Goal: Information Seeking & Learning: Learn about a topic

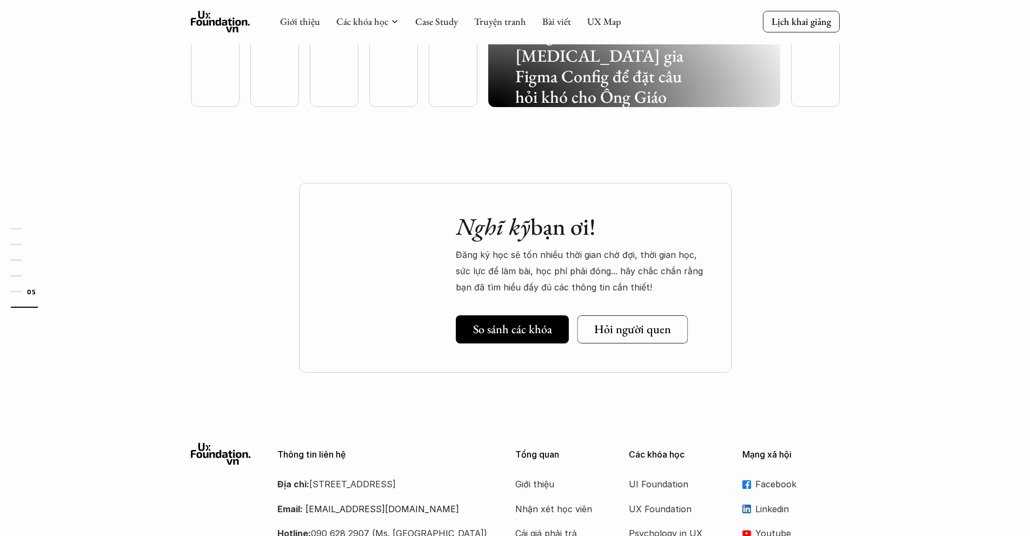
scroll to position [2758, 0]
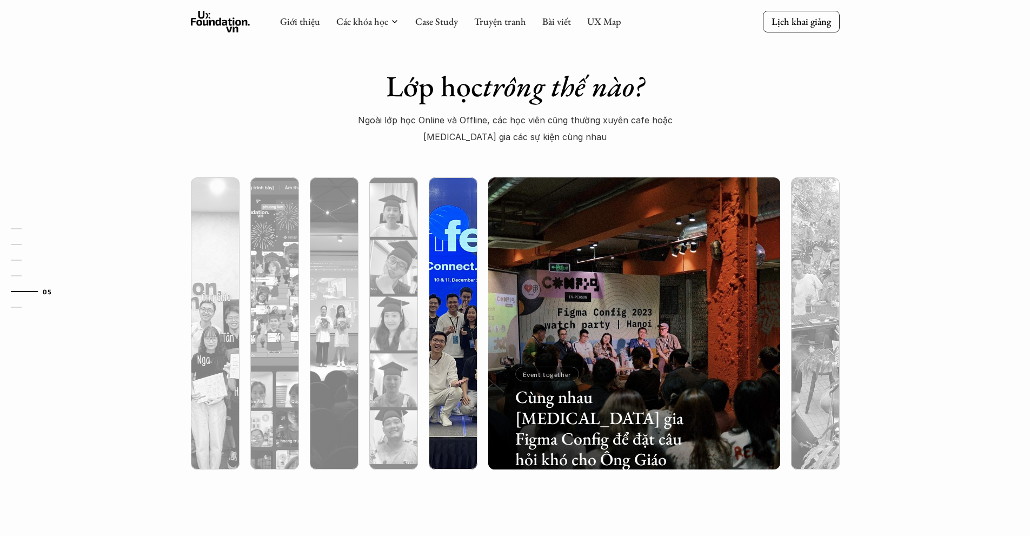
click at [432, 338] on div at bounding box center [453, 381] width 49 height 176
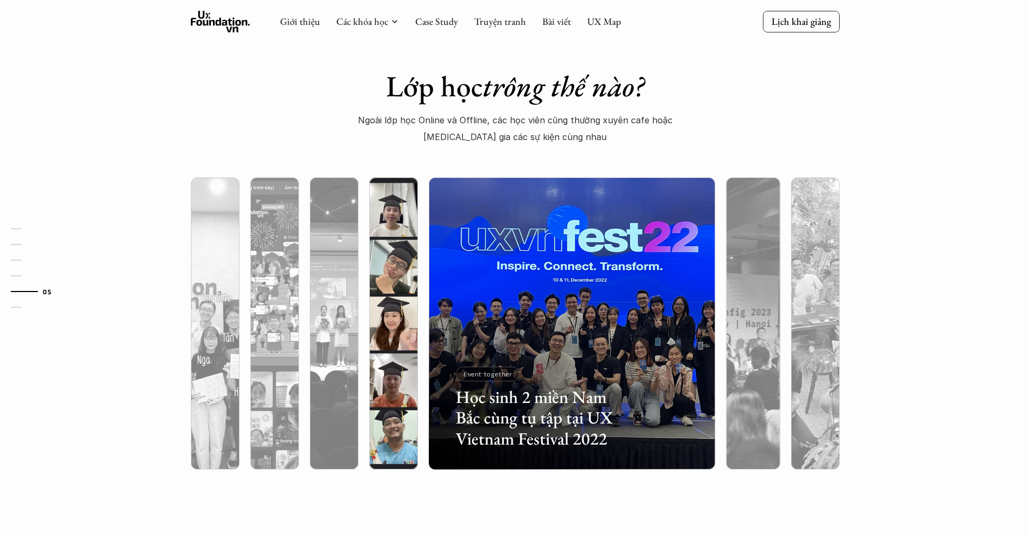
click at [372, 351] on div at bounding box center [393, 381] width 49 height 176
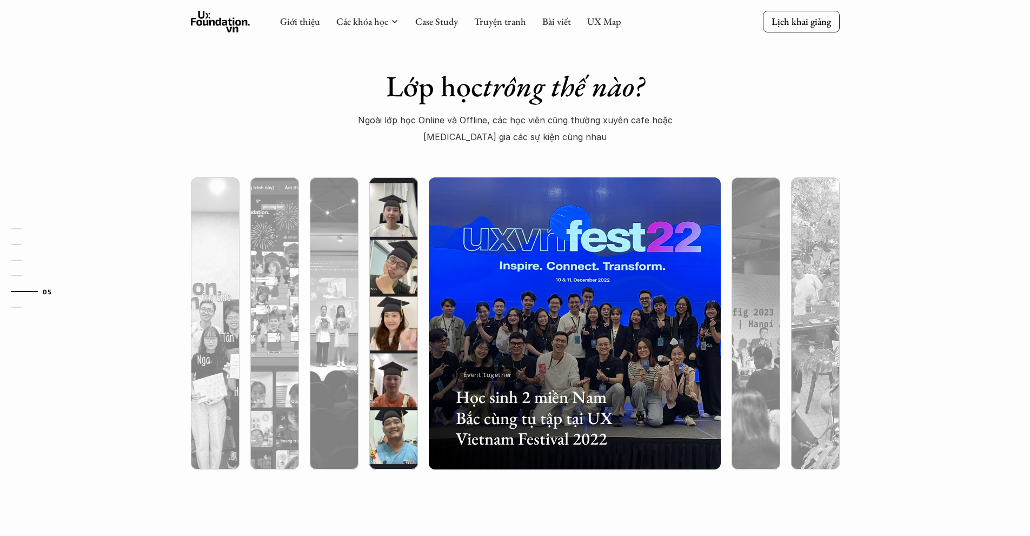
click at [392, 364] on div at bounding box center [393, 381] width 49 height 176
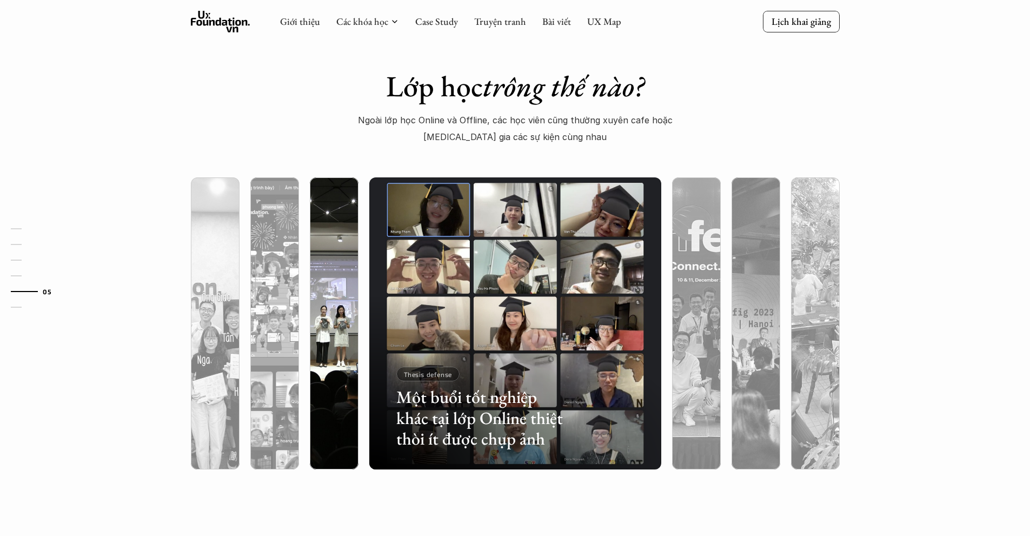
click at [317, 324] on div at bounding box center [334, 381] width 49 height 176
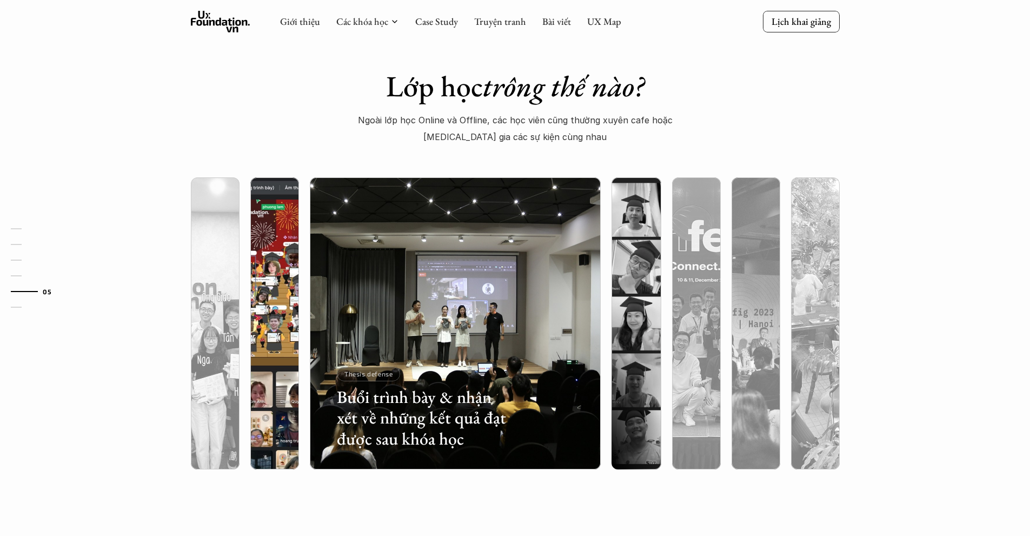
click at [248, 328] on div at bounding box center [274, 323] width 59 height 292
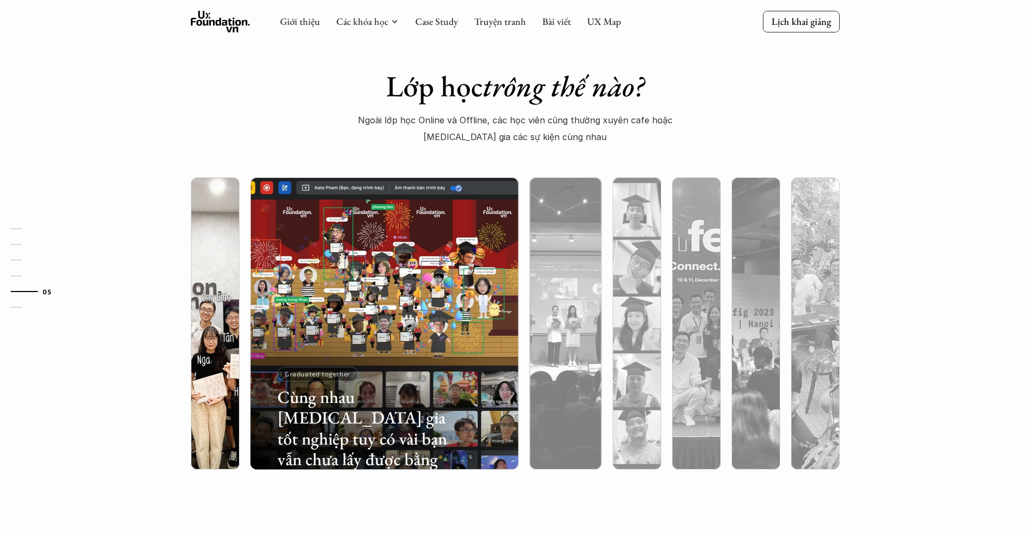
click at [231, 339] on div at bounding box center [215, 381] width 49 height 176
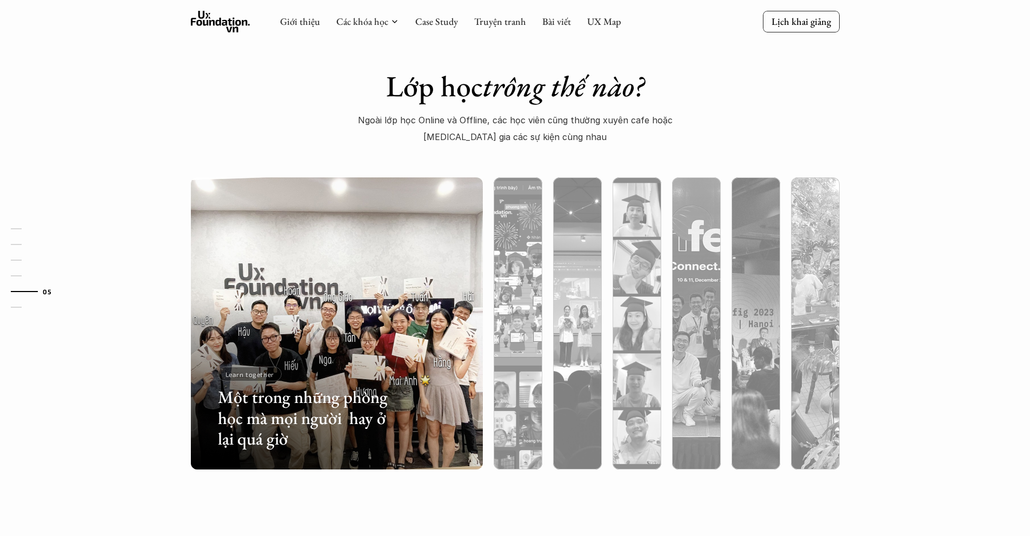
click at [895, 325] on div "Lớp học trông thế nào? Ngoài lớp học Online và Offline, các học viên cũng thườn…" at bounding box center [515, 280] width 1030 height 531
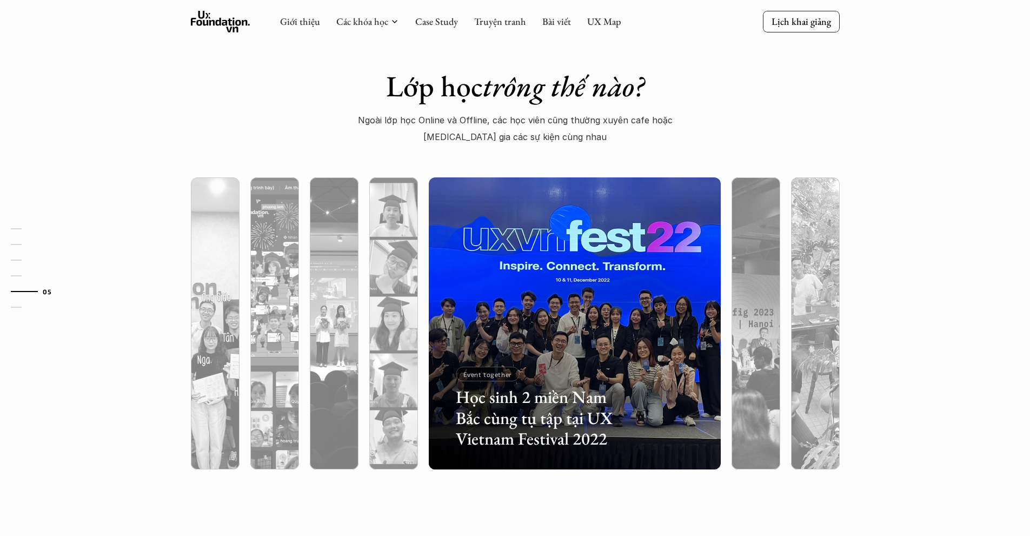
click at [230, 137] on div "Lớp học trông thế nào? Ngoài lớp học Online và Offline, các học viên cũng thườn…" at bounding box center [515, 280] width 1030 height 531
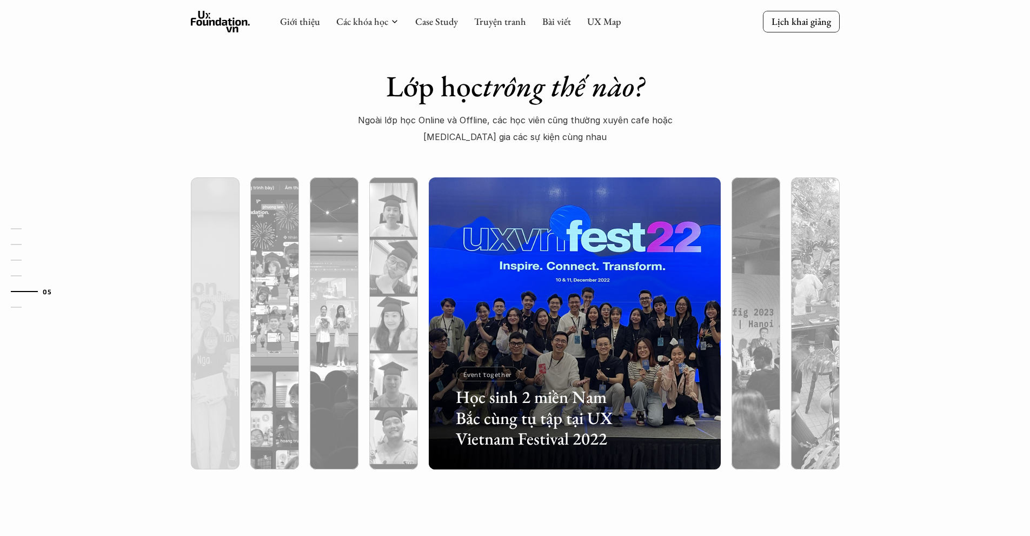
click at [230, 137] on div "Lớp học trông thế nào? Ngoài lớp học Online và Offline, các học viên cũng thườn…" at bounding box center [515, 280] width 1030 height 531
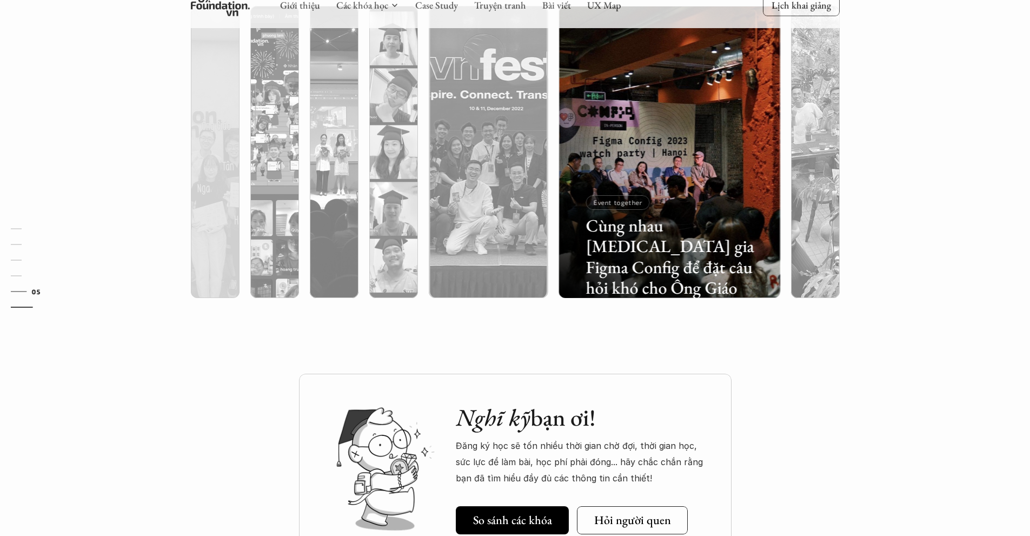
scroll to position [2921, 0]
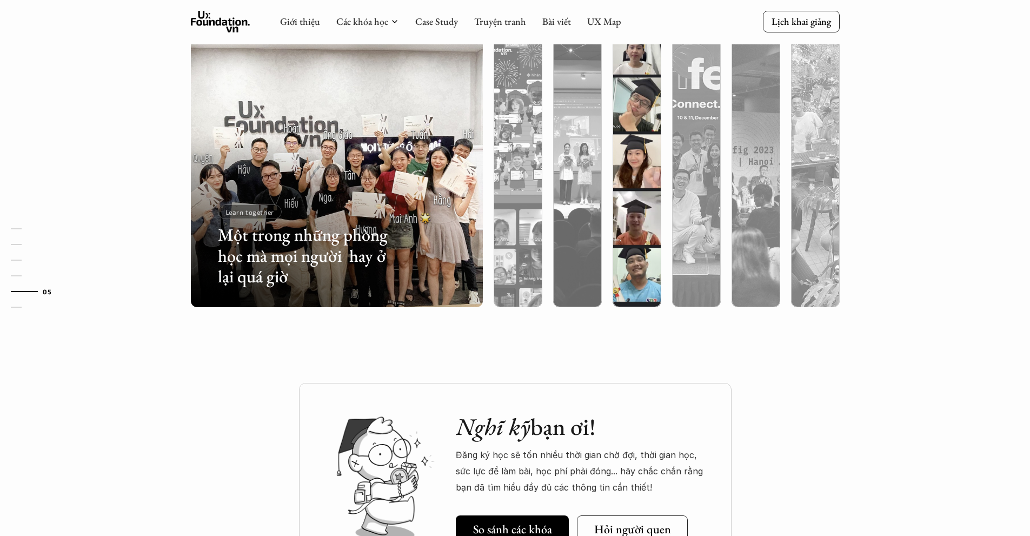
click at [921, 305] on div "Lớp học trông thế nào? Ngoài lớp học Online và Offline, các học viên cũng thườn…" at bounding box center [515, 117] width 1030 height 531
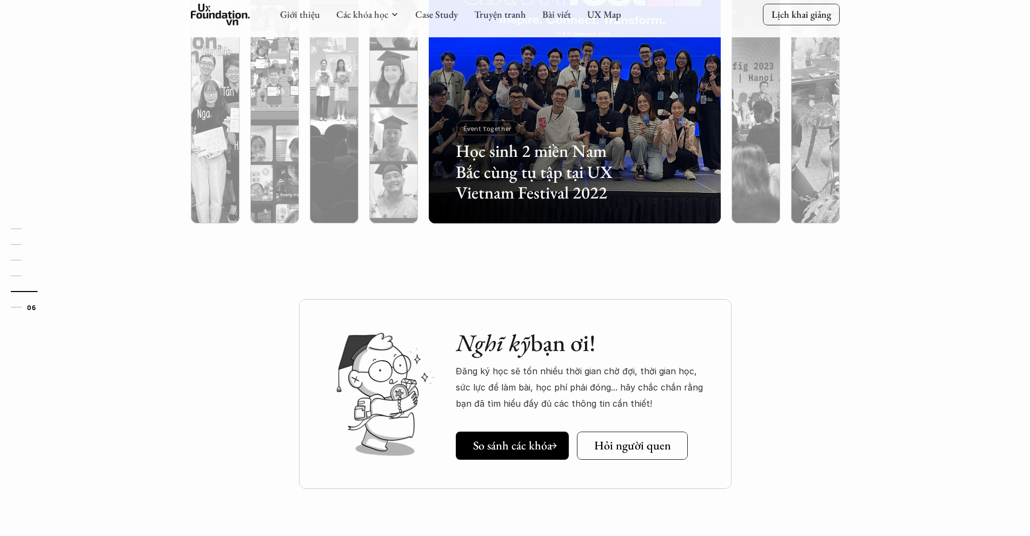
scroll to position [3245, 0]
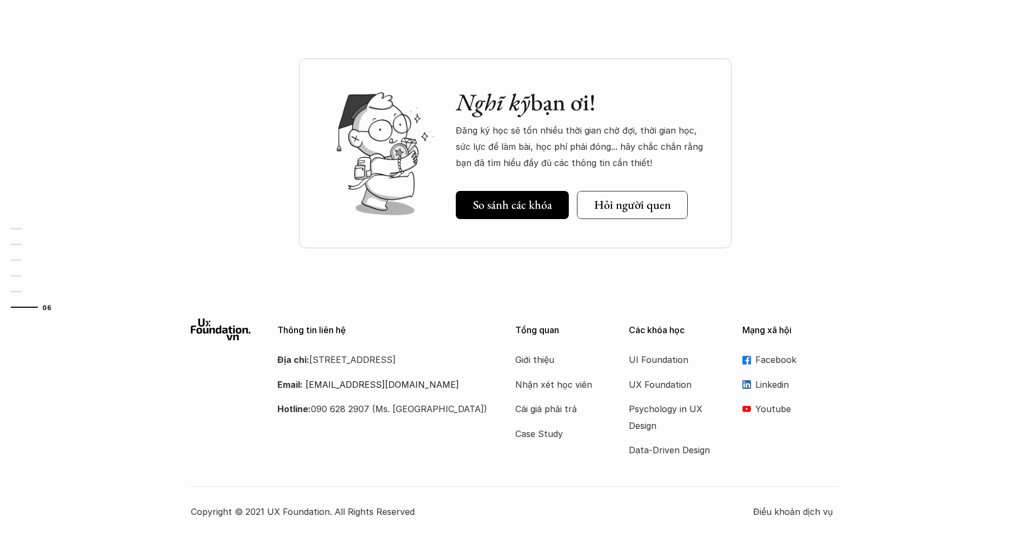
click at [784, 409] on p "Youtube" at bounding box center [797, 408] width 84 height 16
